Goal: Task Accomplishment & Management: Complete application form

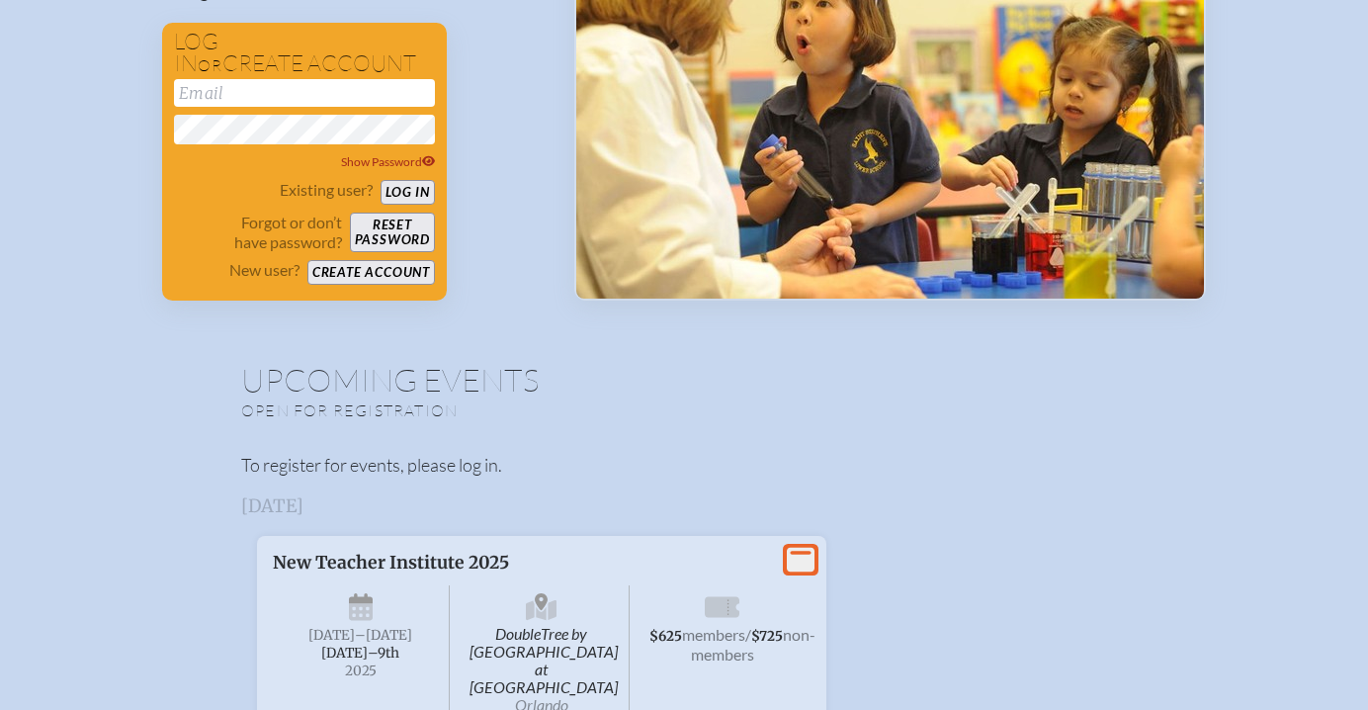
scroll to position [337, 0]
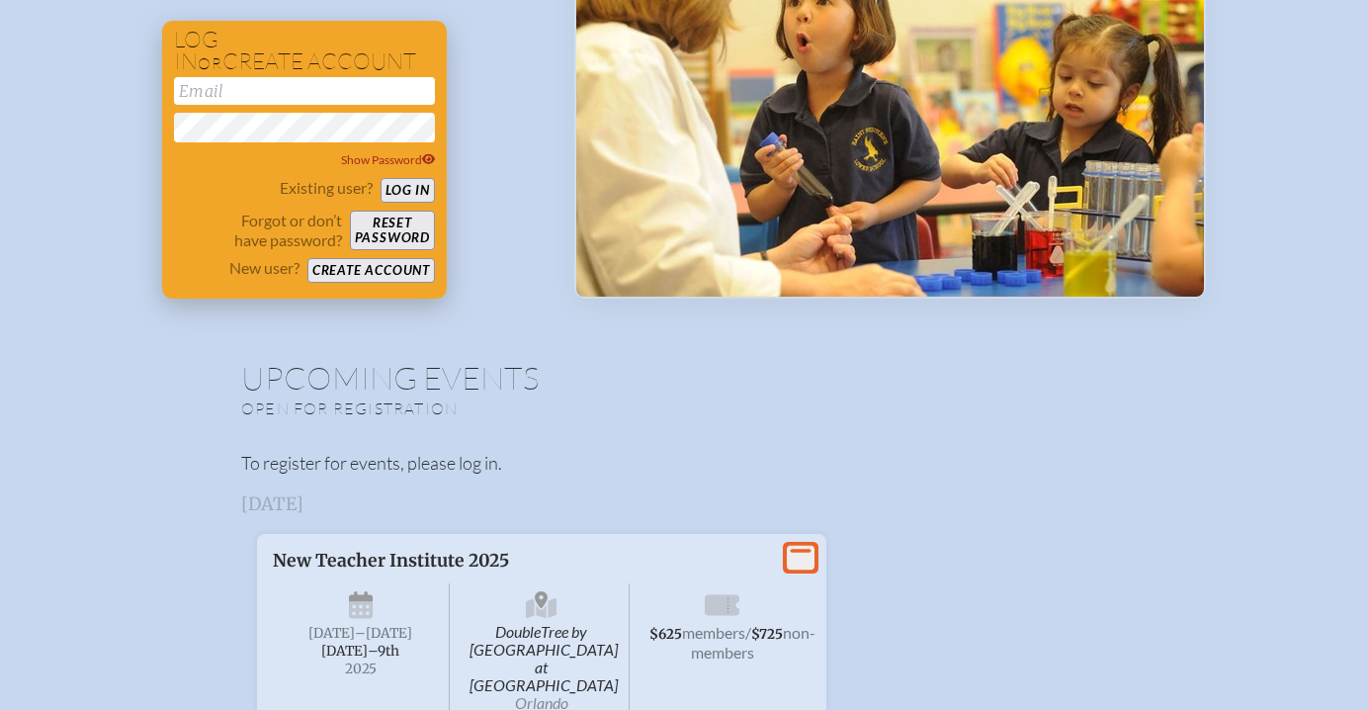
click at [244, 92] on input "email" at bounding box center [304, 91] width 261 height 28
type input "[EMAIL_ADDRESS][DOMAIN_NAME]"
click at [414, 190] on button "Log in" at bounding box center [407, 190] width 54 height 25
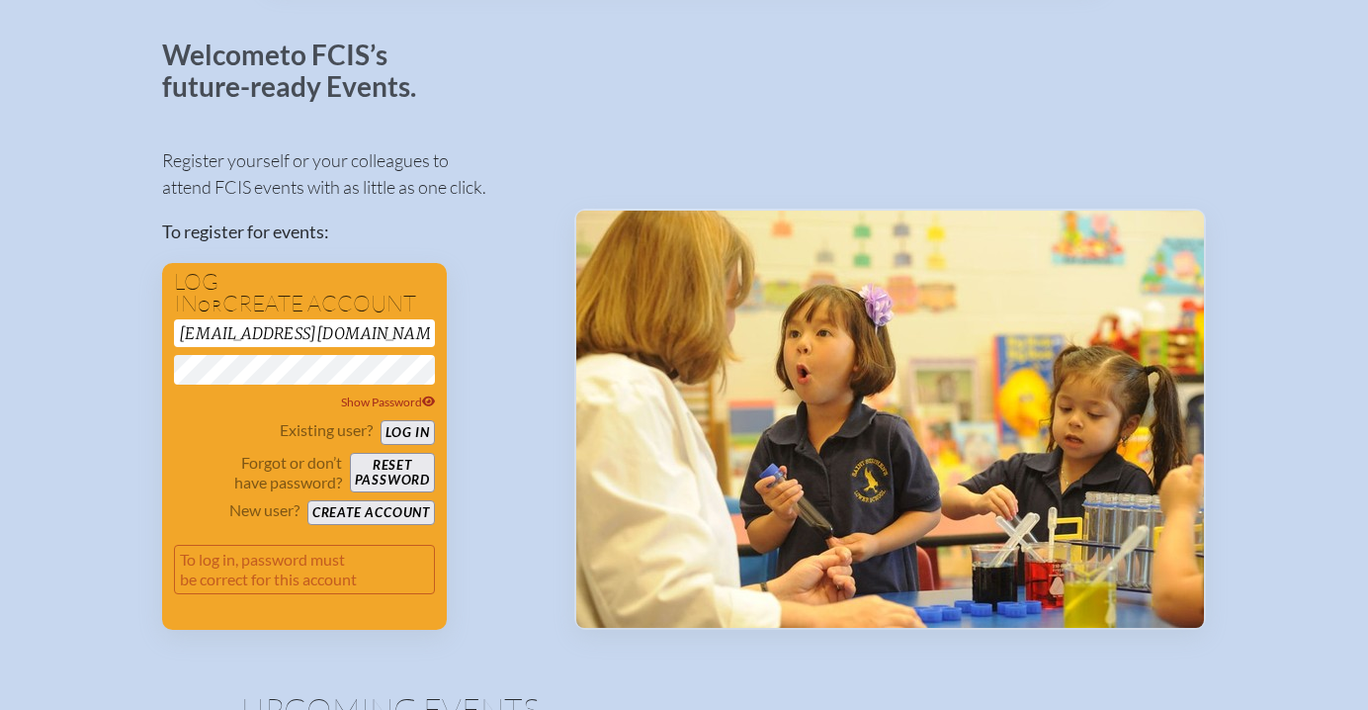
scroll to position [0, 0]
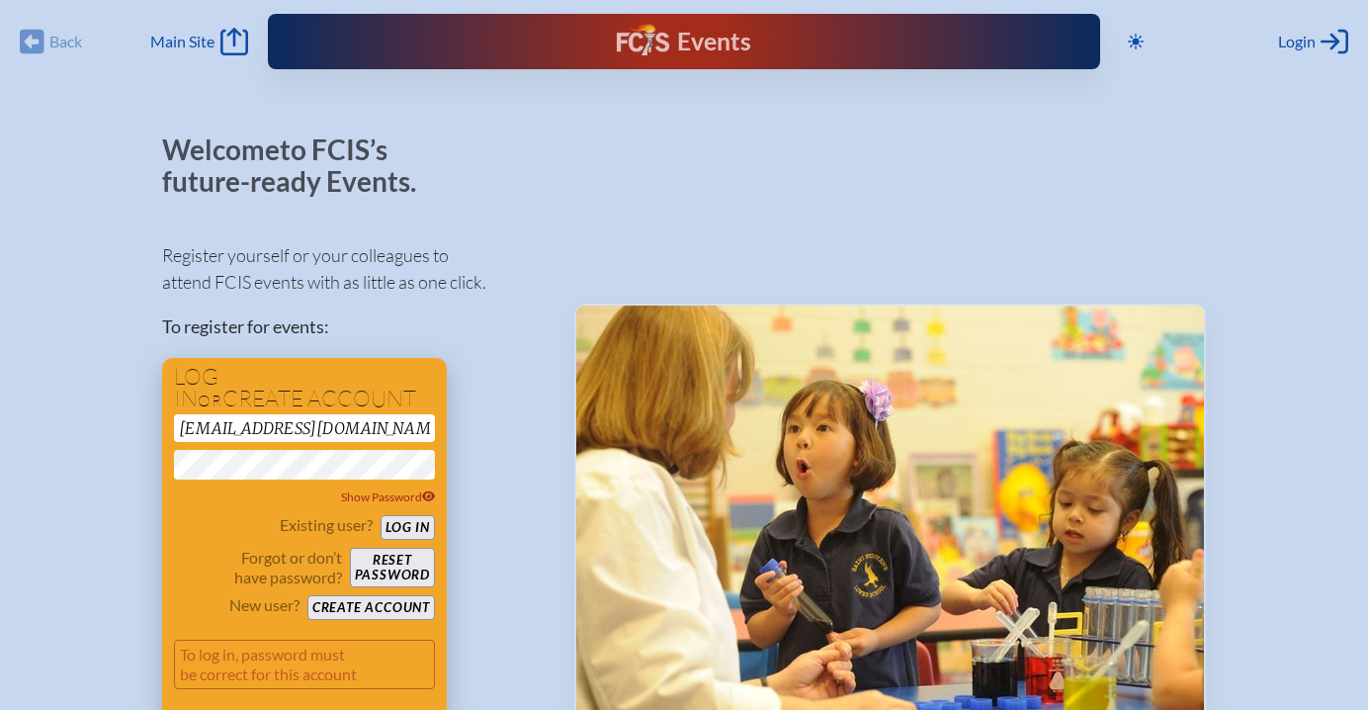
click at [396, 525] on button "Log in" at bounding box center [407, 527] width 54 height 25
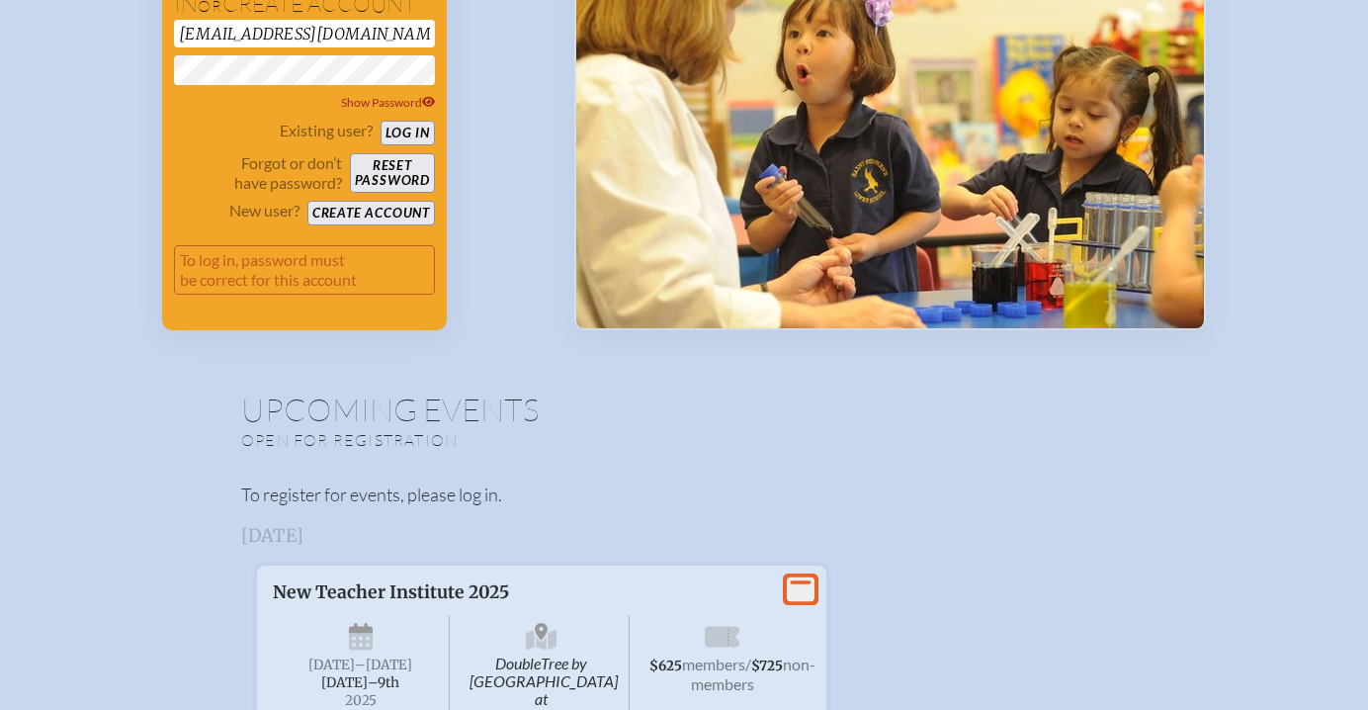
scroll to position [360, 0]
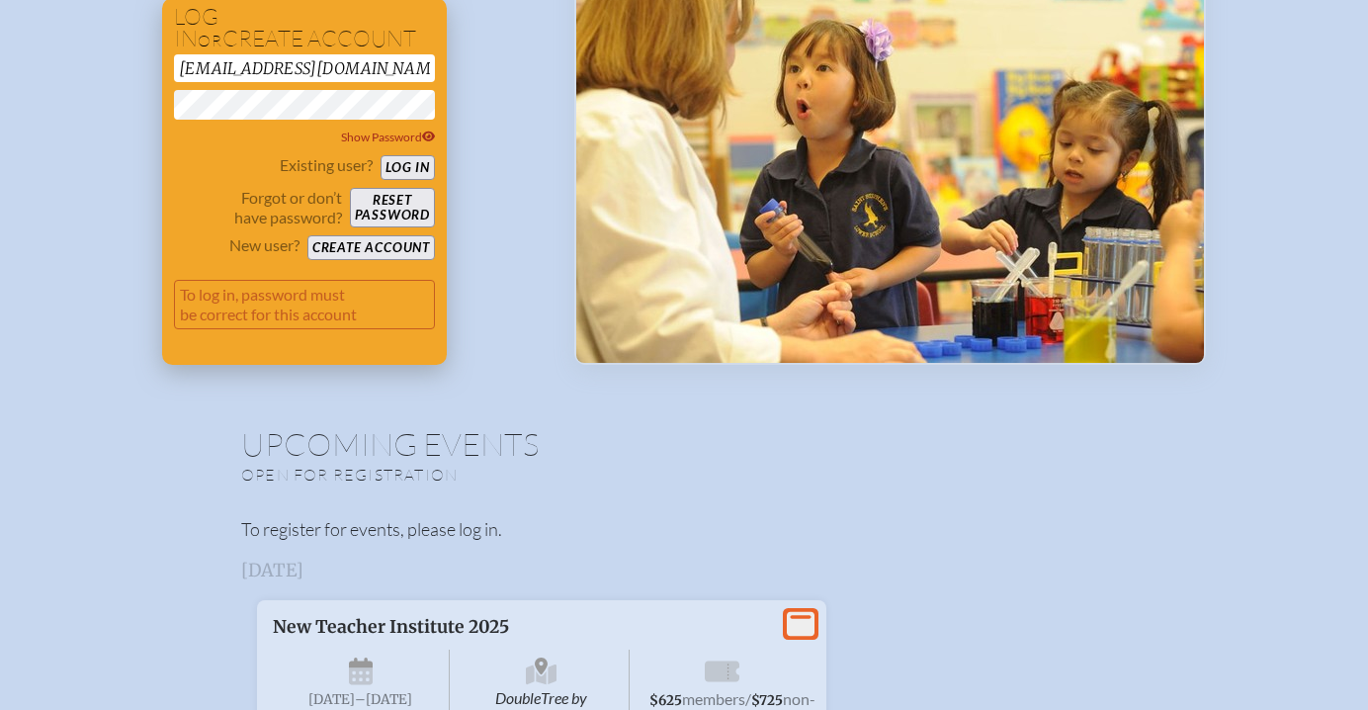
click at [413, 161] on button "Log in" at bounding box center [407, 167] width 54 height 25
click at [387, 142] on span "Show Password" at bounding box center [388, 136] width 95 height 15
click at [397, 167] on button "Log in" at bounding box center [407, 167] width 54 height 25
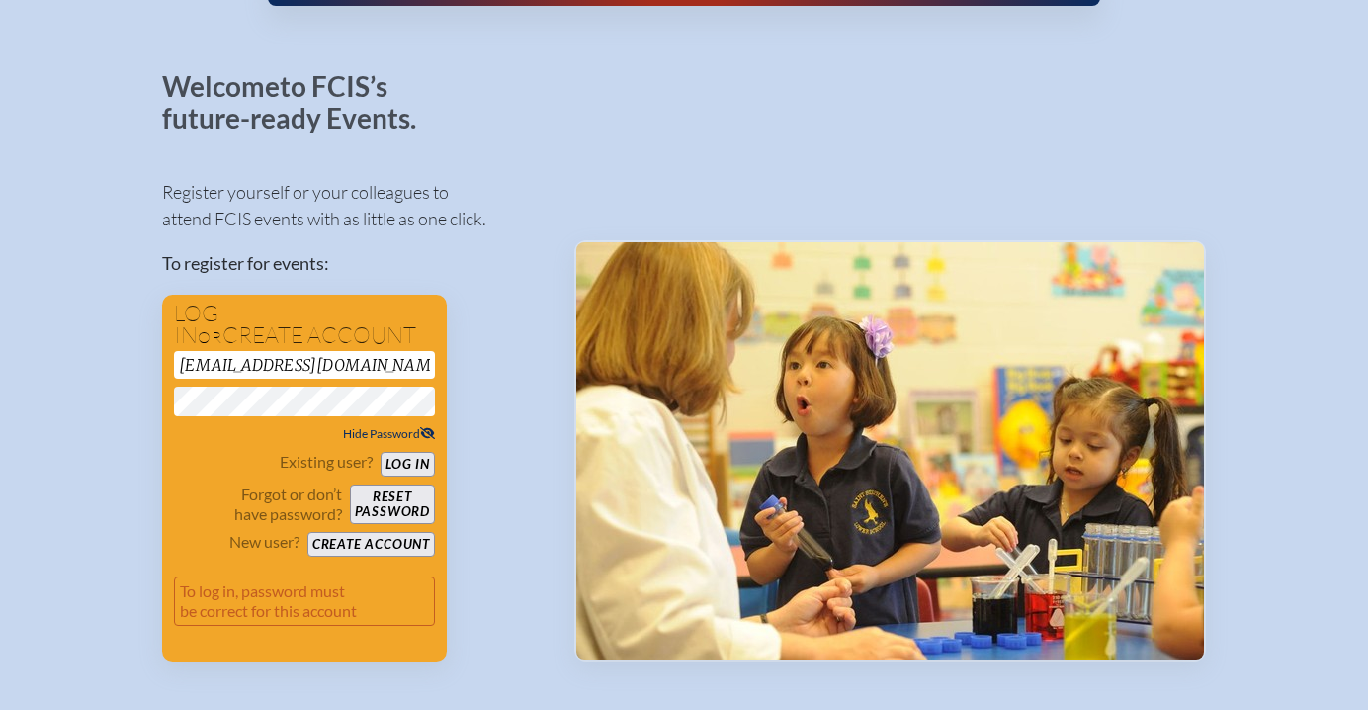
scroll to position [67, 0]
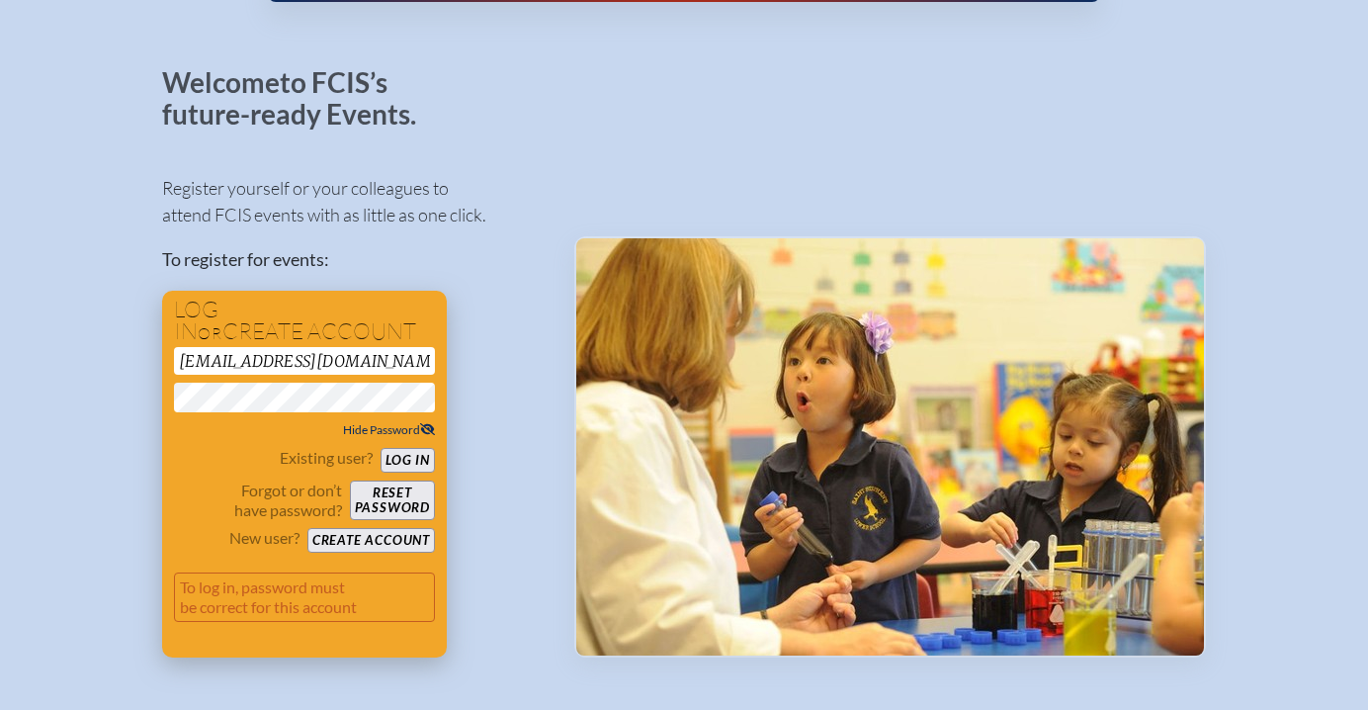
click at [370, 540] on button "Create account" at bounding box center [370, 540] width 127 height 25
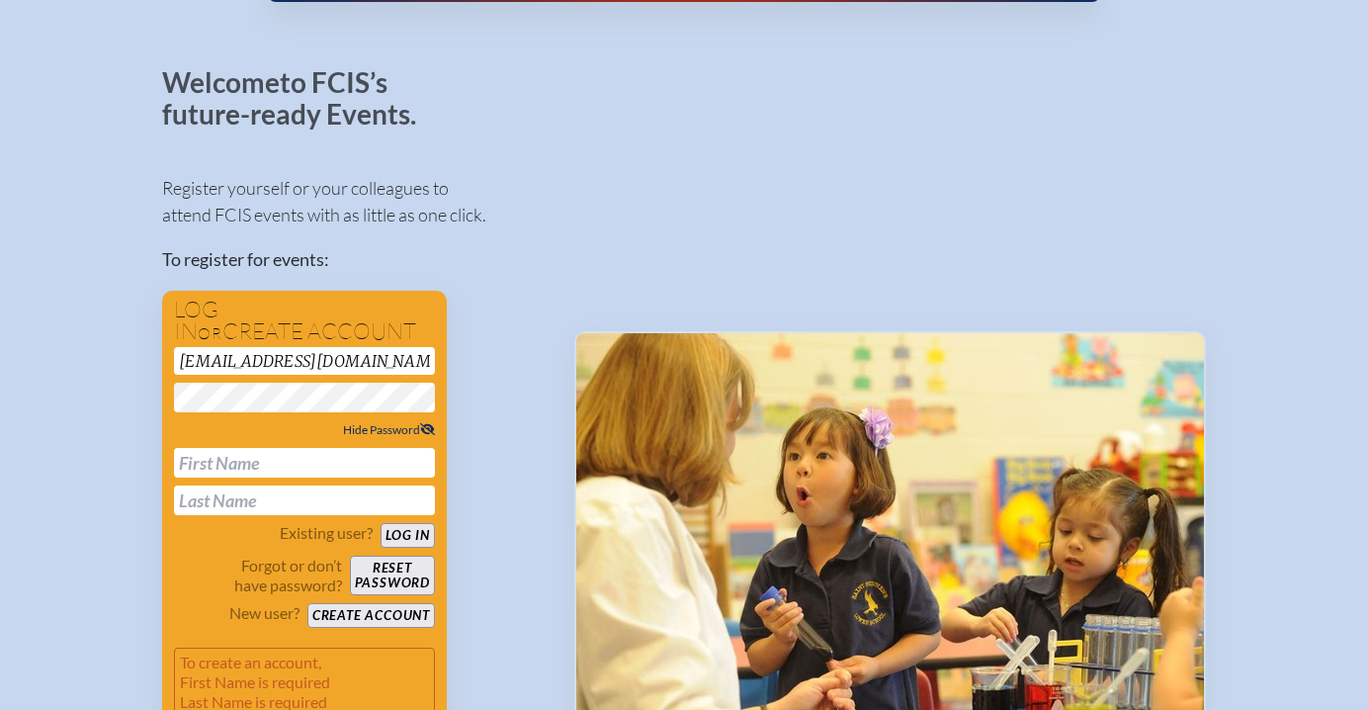
click at [294, 455] on input "text" at bounding box center [304, 463] width 261 height 30
type input "[PERSON_NAME]"
click at [464, 601] on div "Register yourself or your colleagues to attend FCIS events with as little as on…" at bounding box center [352, 454] width 380 height 595
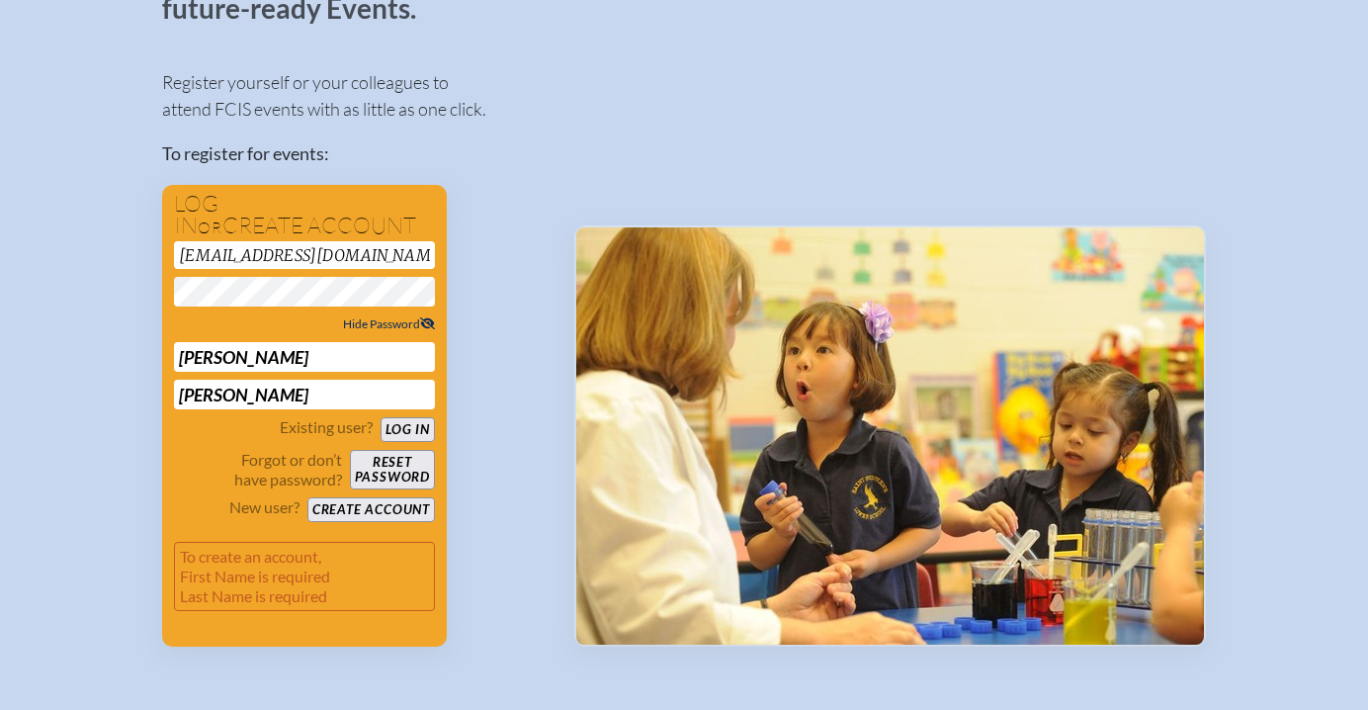
scroll to position [269, 0]
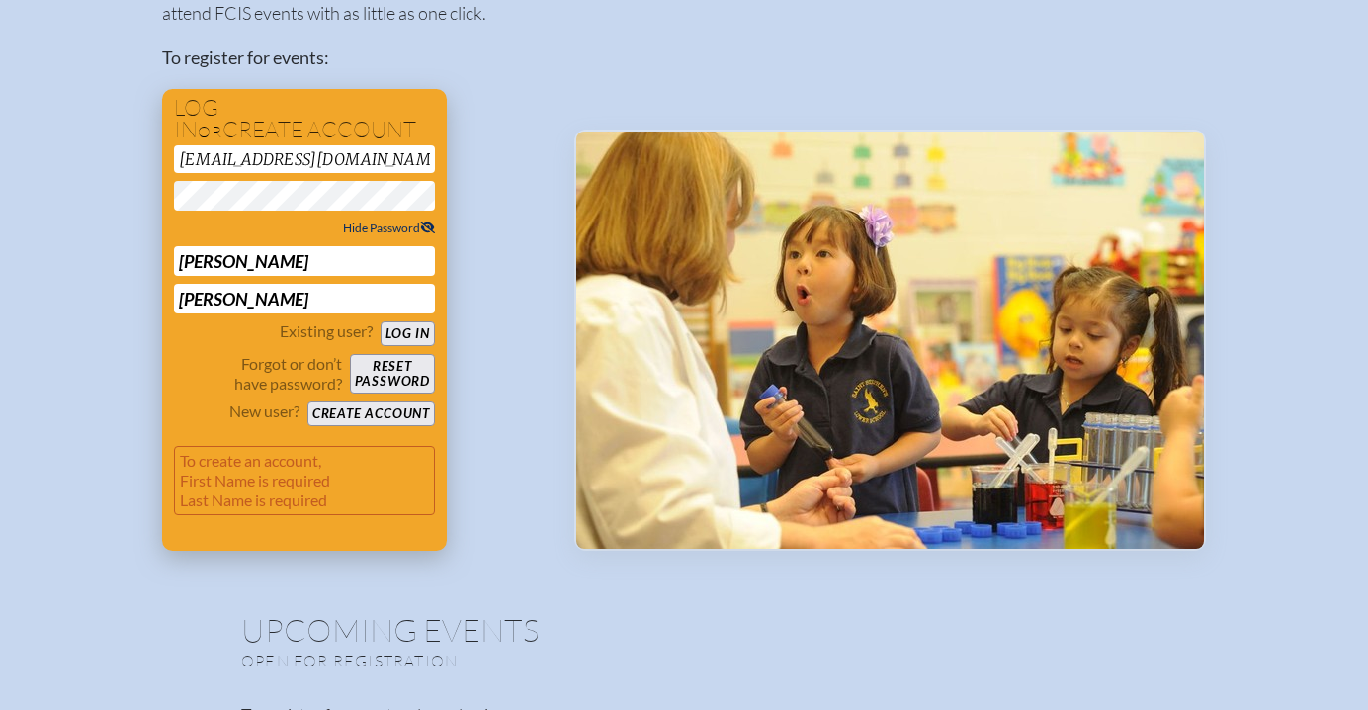
click at [410, 407] on button "Create account" at bounding box center [370, 413] width 127 height 25
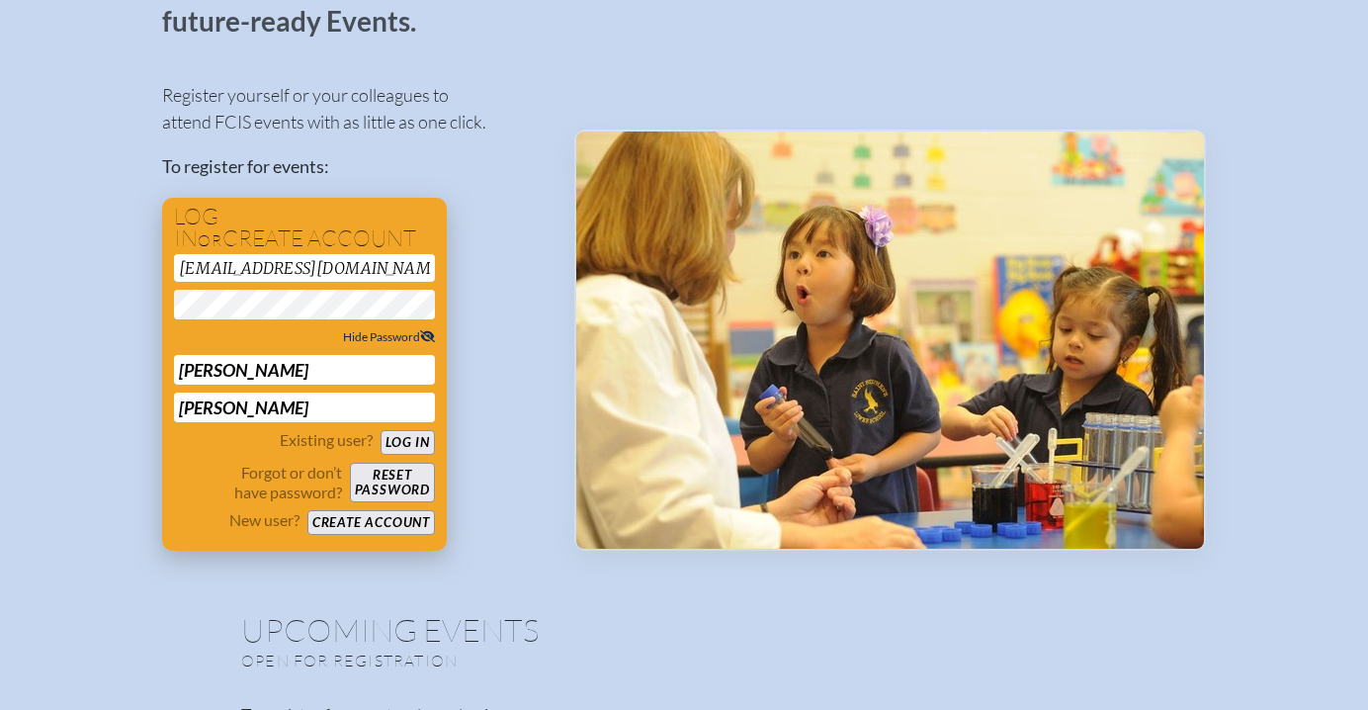
scroll to position [249, 0]
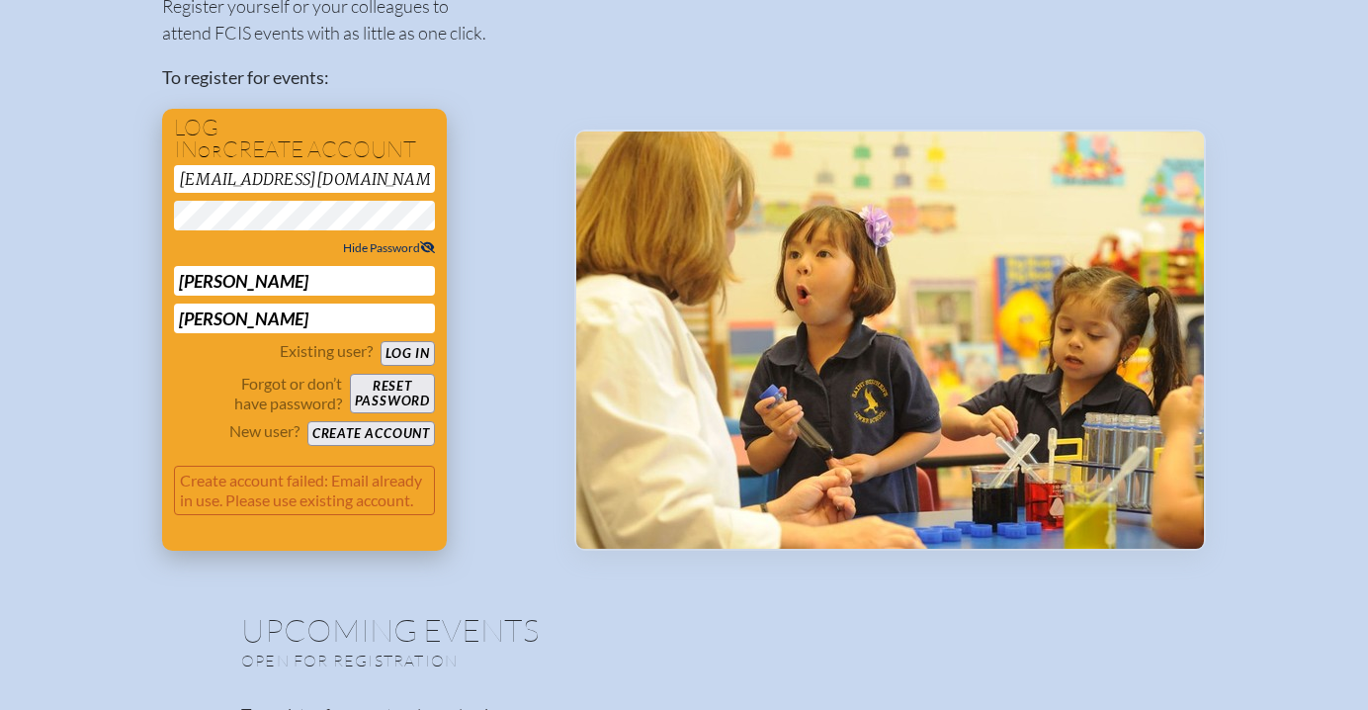
click at [401, 347] on button "Log in" at bounding box center [407, 353] width 54 height 25
click at [296, 175] on input "[EMAIL_ADDRESS][DOMAIN_NAME]" at bounding box center [304, 179] width 261 height 28
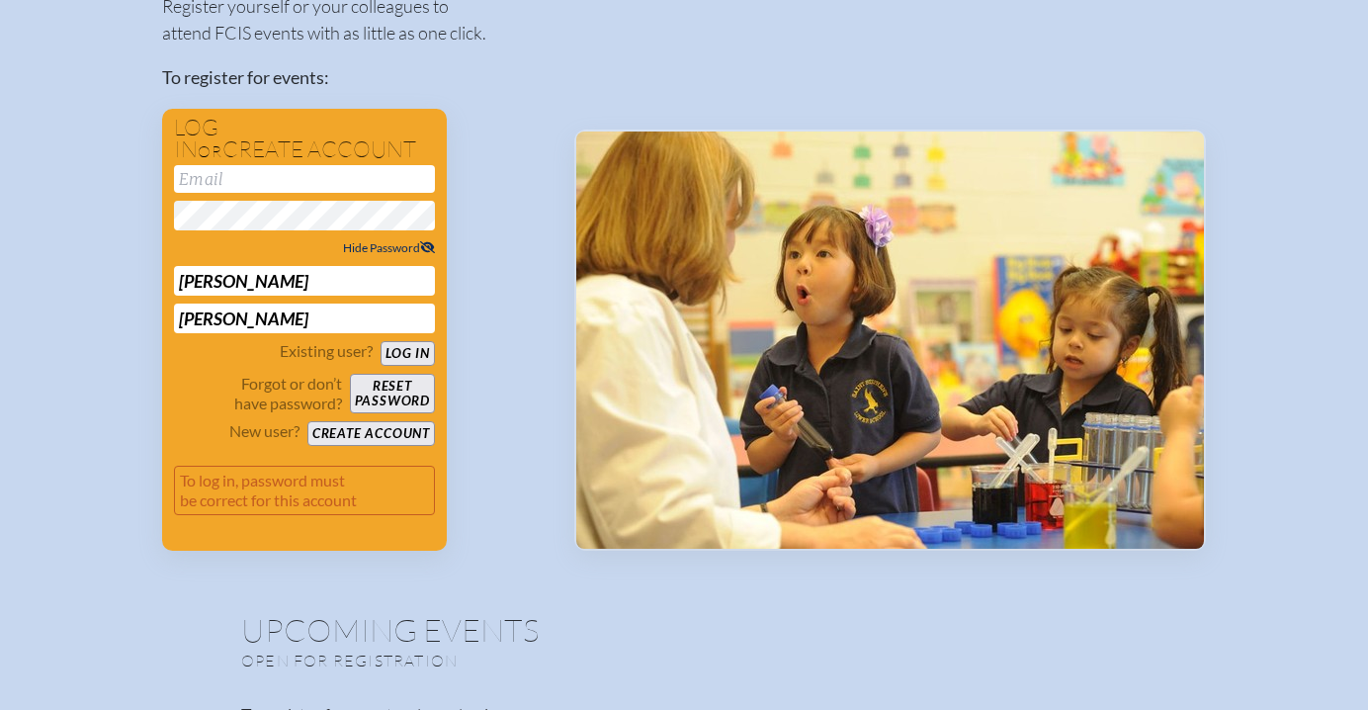
click at [510, 180] on div "Register yourself or your colleagues to attend FCIS events with as little as on…" at bounding box center [352, 262] width 380 height 575
click at [383, 431] on button "Create account" at bounding box center [370, 433] width 127 height 25
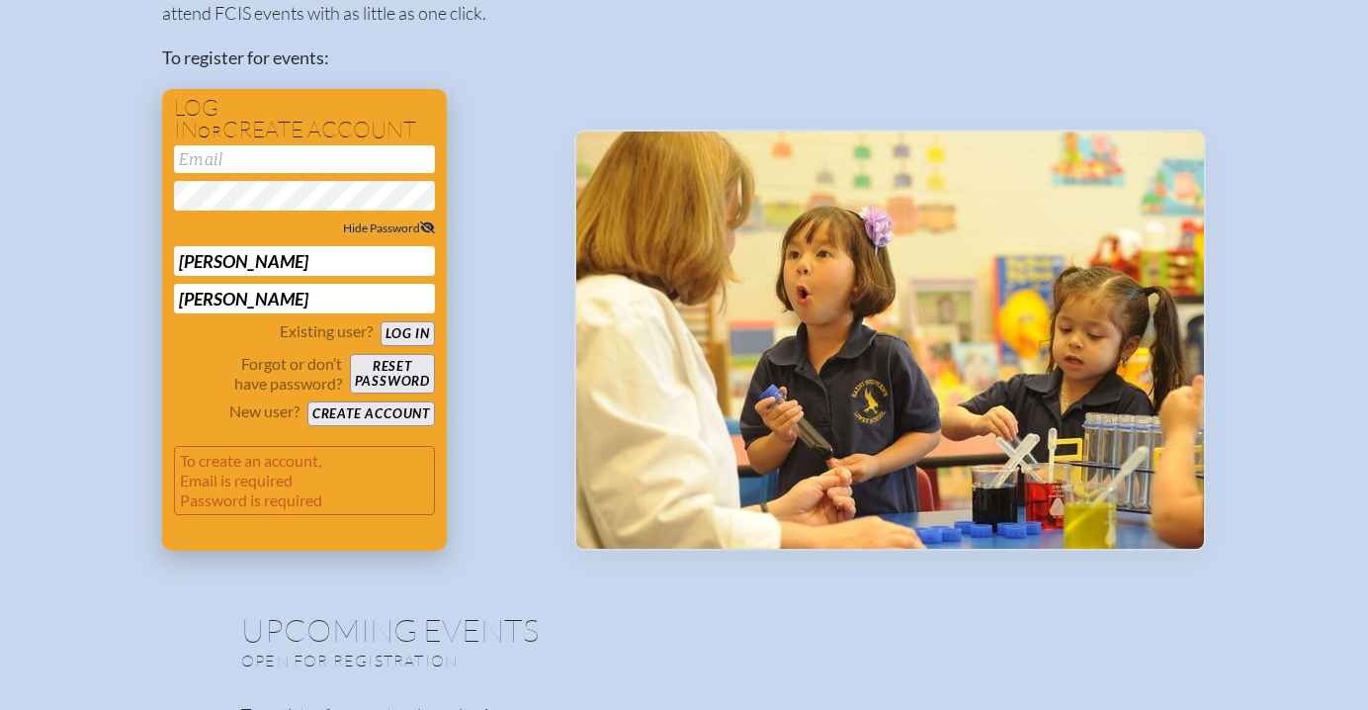
click at [215, 160] on input "email" at bounding box center [304, 159] width 261 height 28
type input "[EMAIL_ADDRESS][DOMAIN_NAME]"
click at [385, 413] on button "Create account" at bounding box center [370, 413] width 127 height 25
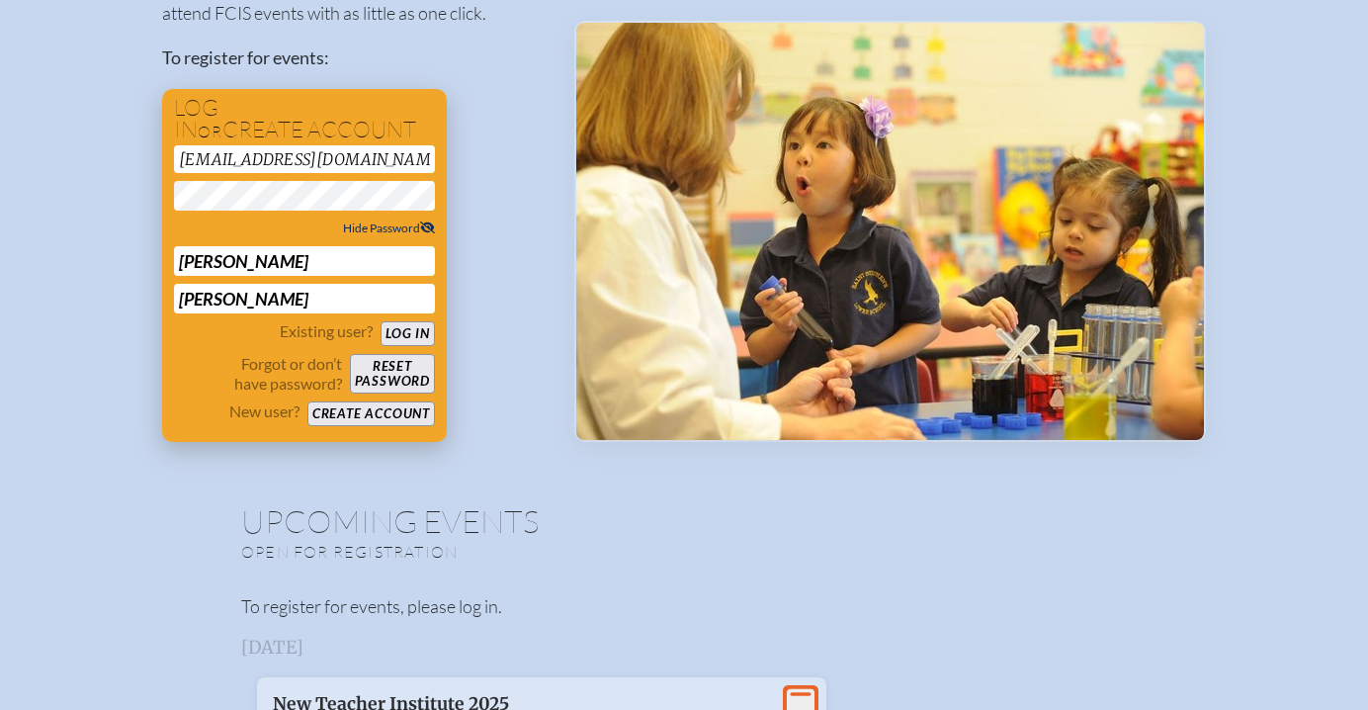
scroll to position [249, 0]
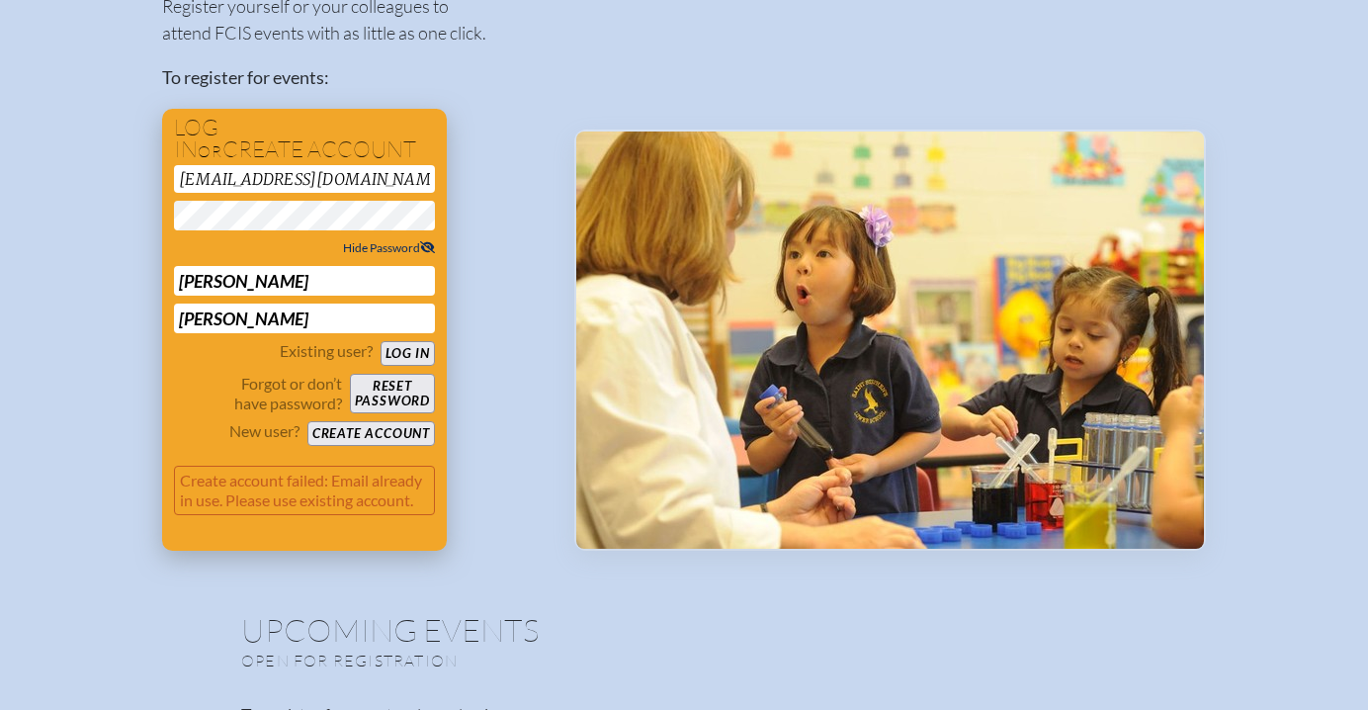
click at [306, 268] on input "[PERSON_NAME]" at bounding box center [304, 281] width 261 height 30
click at [280, 325] on input "[PERSON_NAME]" at bounding box center [304, 318] width 261 height 30
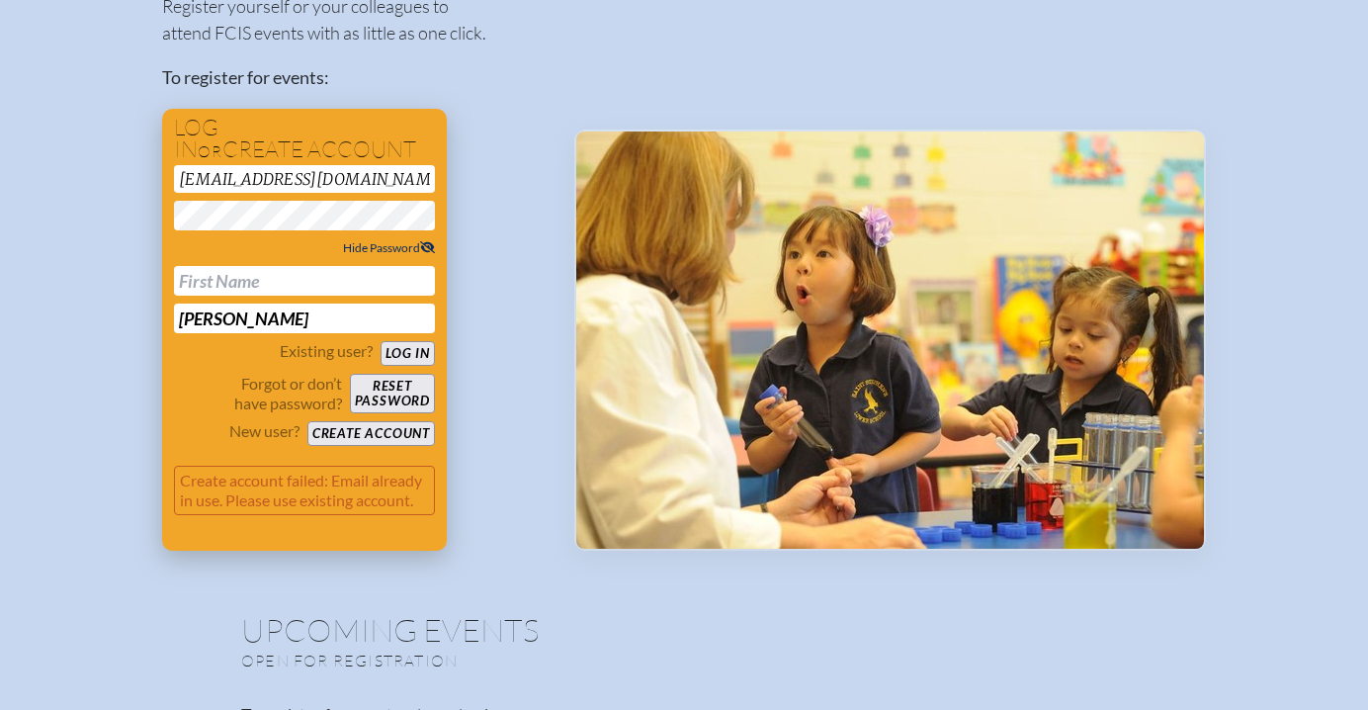
click at [280, 325] on input "[PERSON_NAME]" at bounding box center [304, 318] width 261 height 30
click at [405, 394] on button "Reset password" at bounding box center [392, 394] width 85 height 40
click at [400, 348] on button "Log in" at bounding box center [407, 353] width 54 height 25
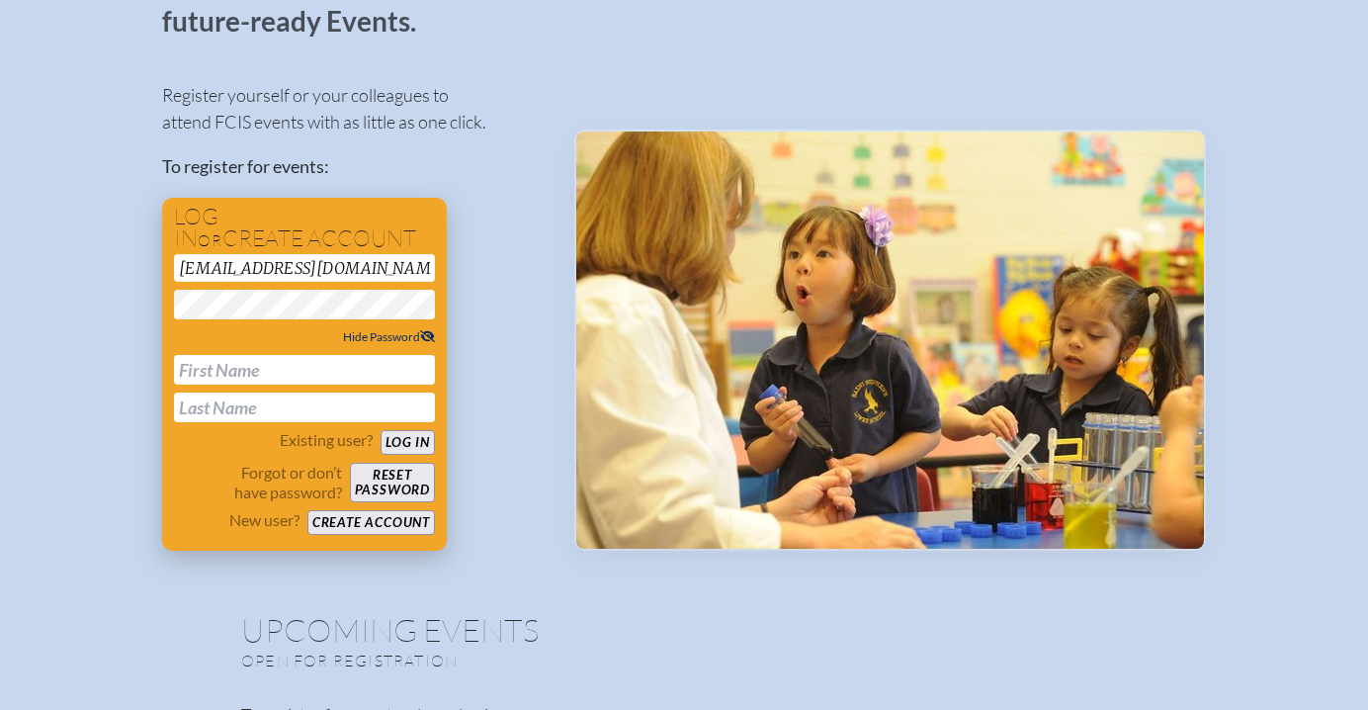
scroll to position [5, 0]
